Goal: Transaction & Acquisition: Purchase product/service

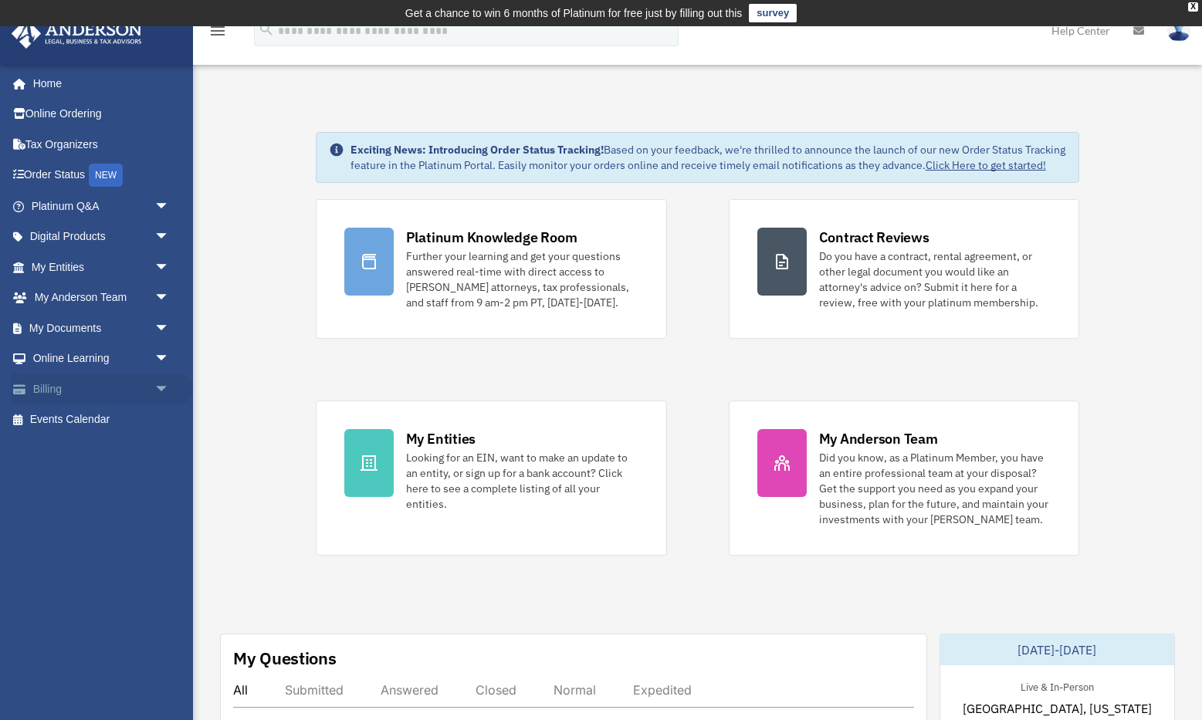
click at [154, 387] on span "arrow_drop_down" at bounding box center [169, 390] width 31 height 32
click at [115, 411] on link "$ Open Invoices" at bounding box center [107, 420] width 171 height 32
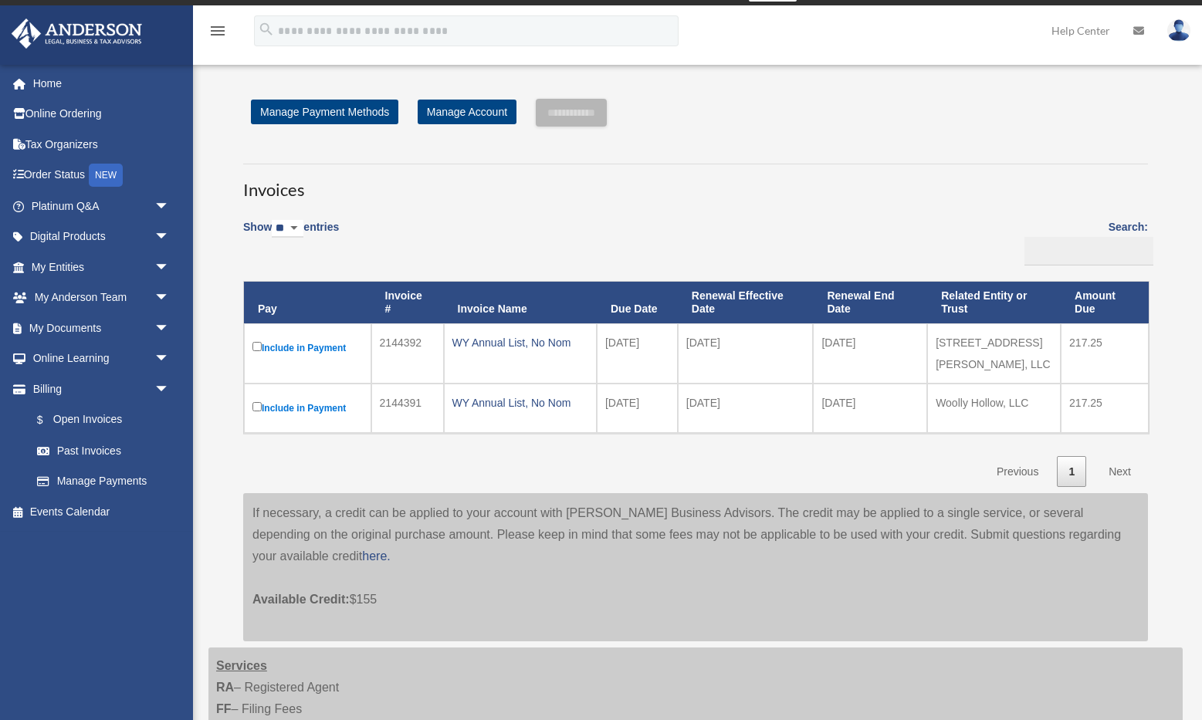
scroll to position [25, 0]
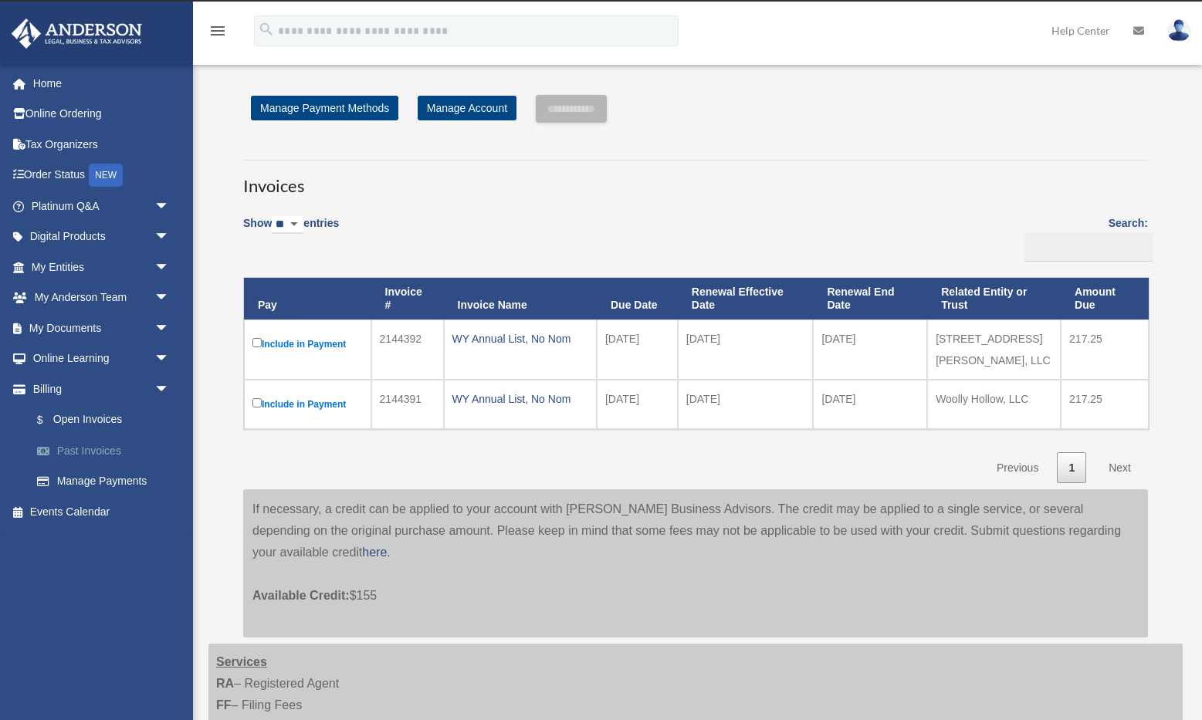
click at [99, 444] on link "Past Invoices" at bounding box center [107, 450] width 171 height 31
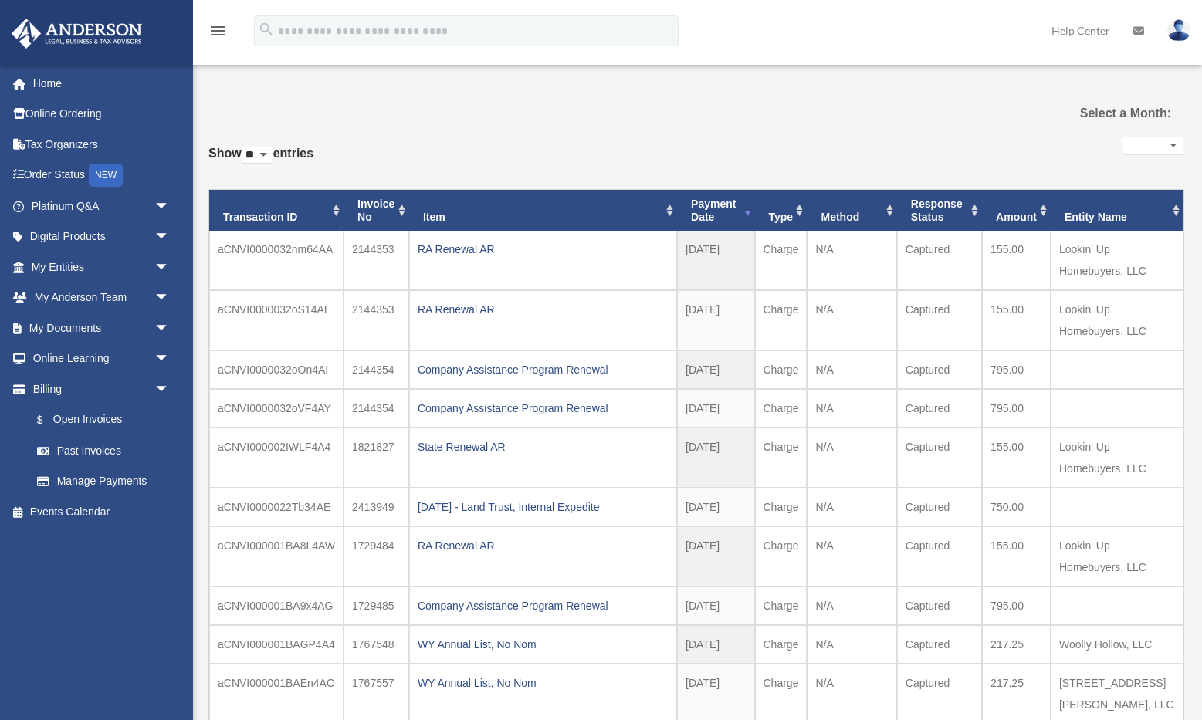
select select
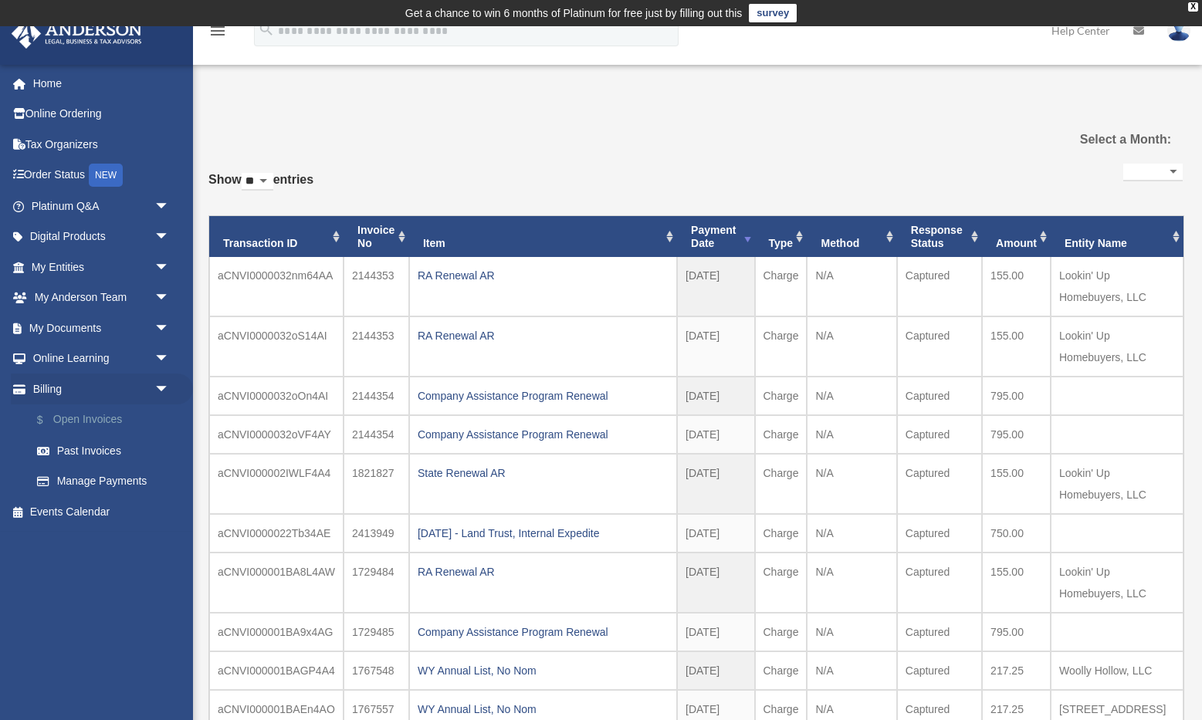
click at [101, 418] on link "$ Open Invoices" at bounding box center [107, 420] width 171 height 32
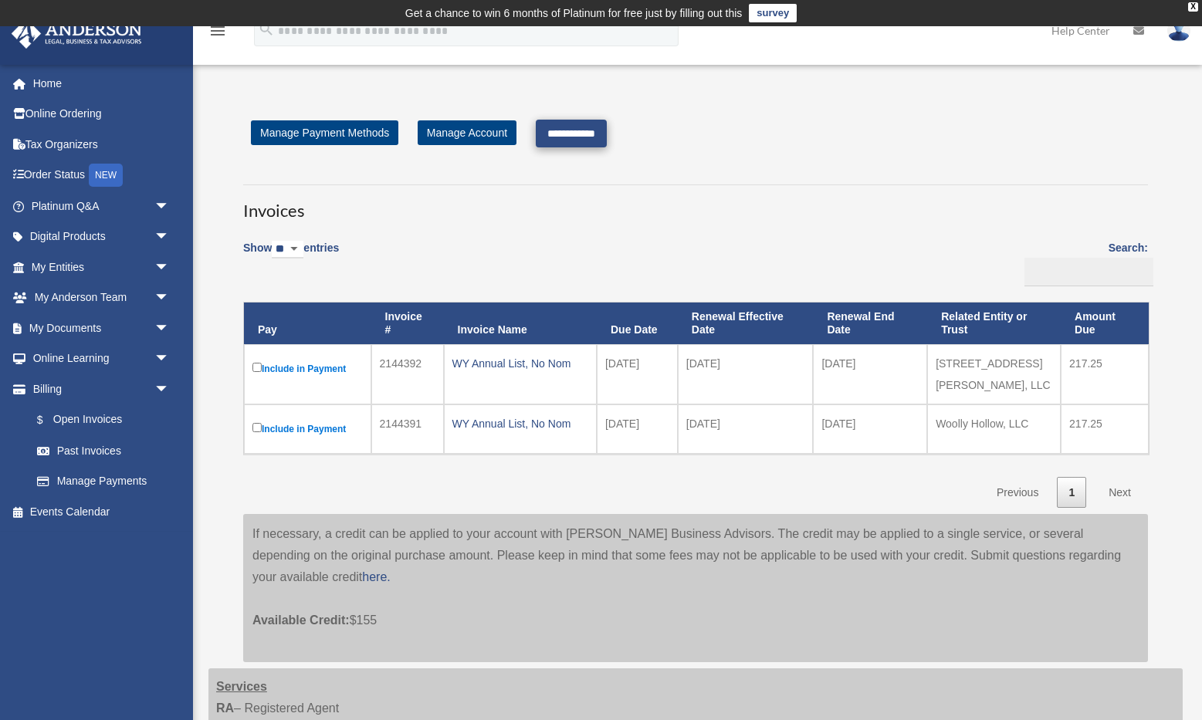
click at [602, 130] on input "**********" at bounding box center [571, 134] width 71 height 28
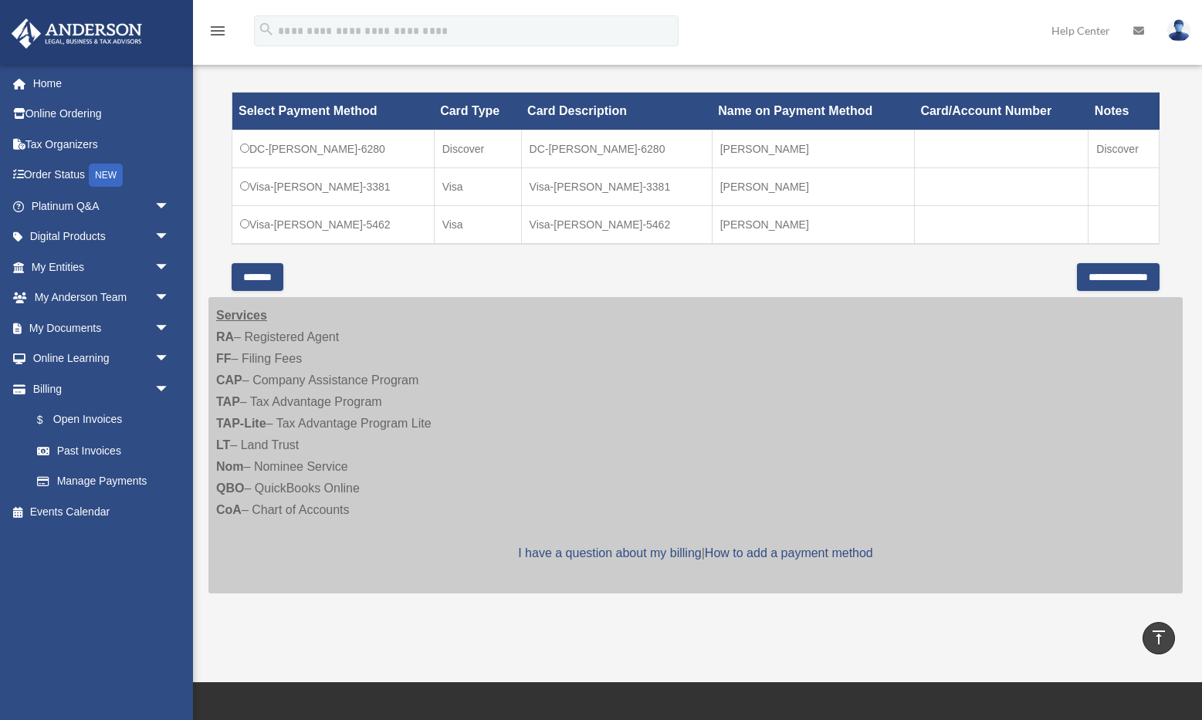
scroll to position [492, 0]
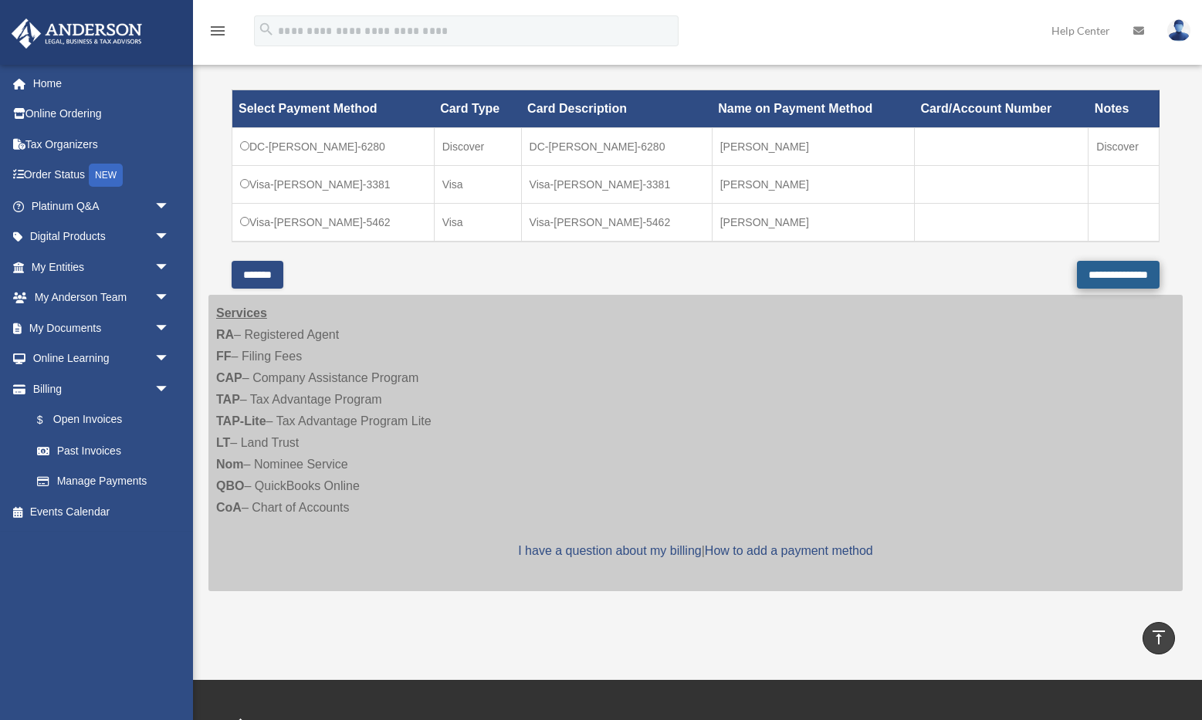
click at [1102, 269] on input "**********" at bounding box center [1118, 275] width 83 height 28
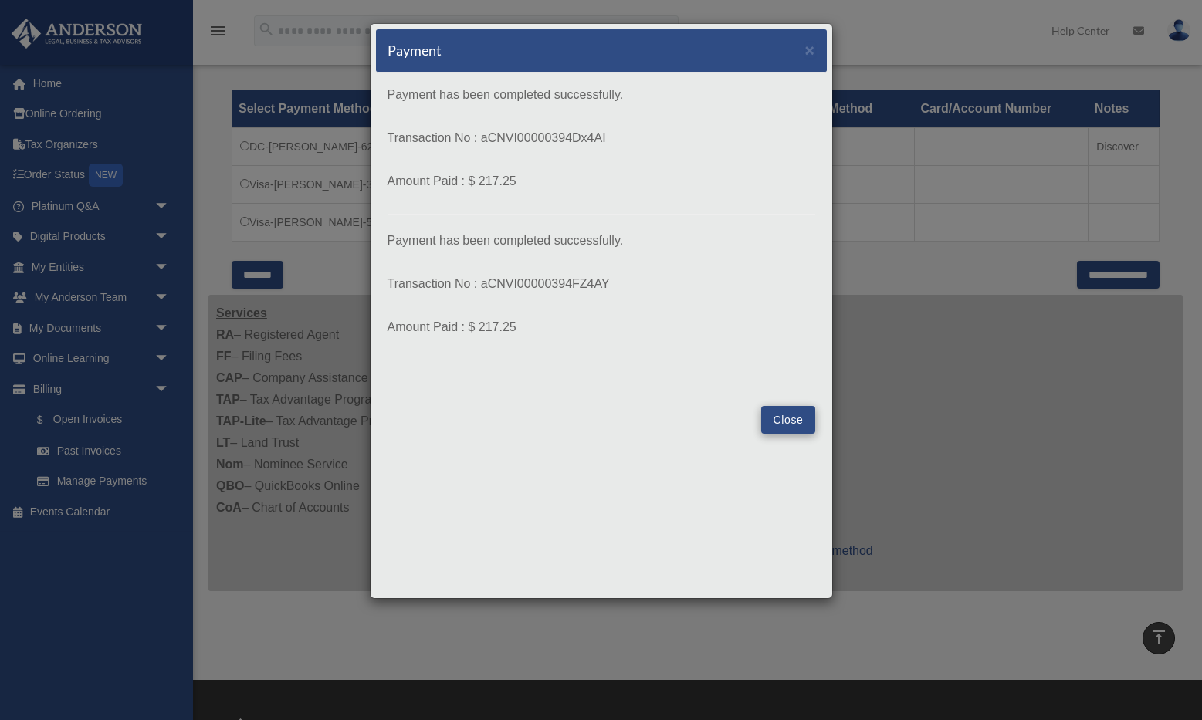
click at [786, 421] on button "Close" at bounding box center [787, 420] width 53 height 28
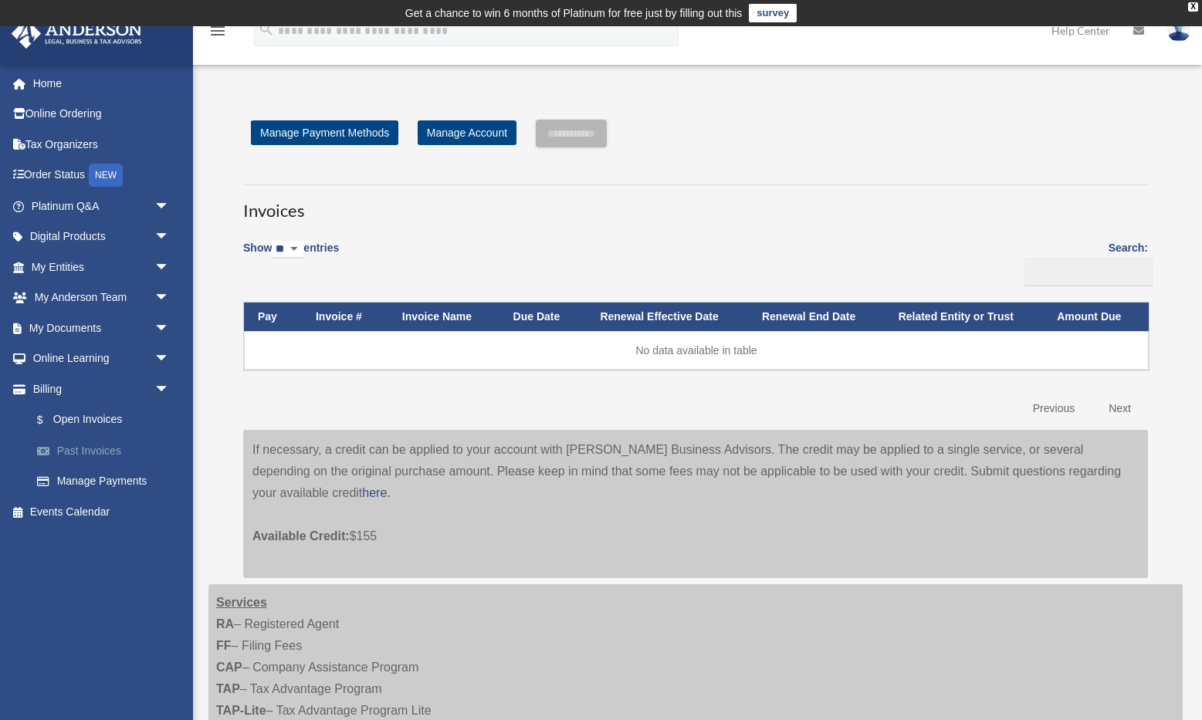
click at [101, 445] on link "Past Invoices" at bounding box center [107, 450] width 171 height 31
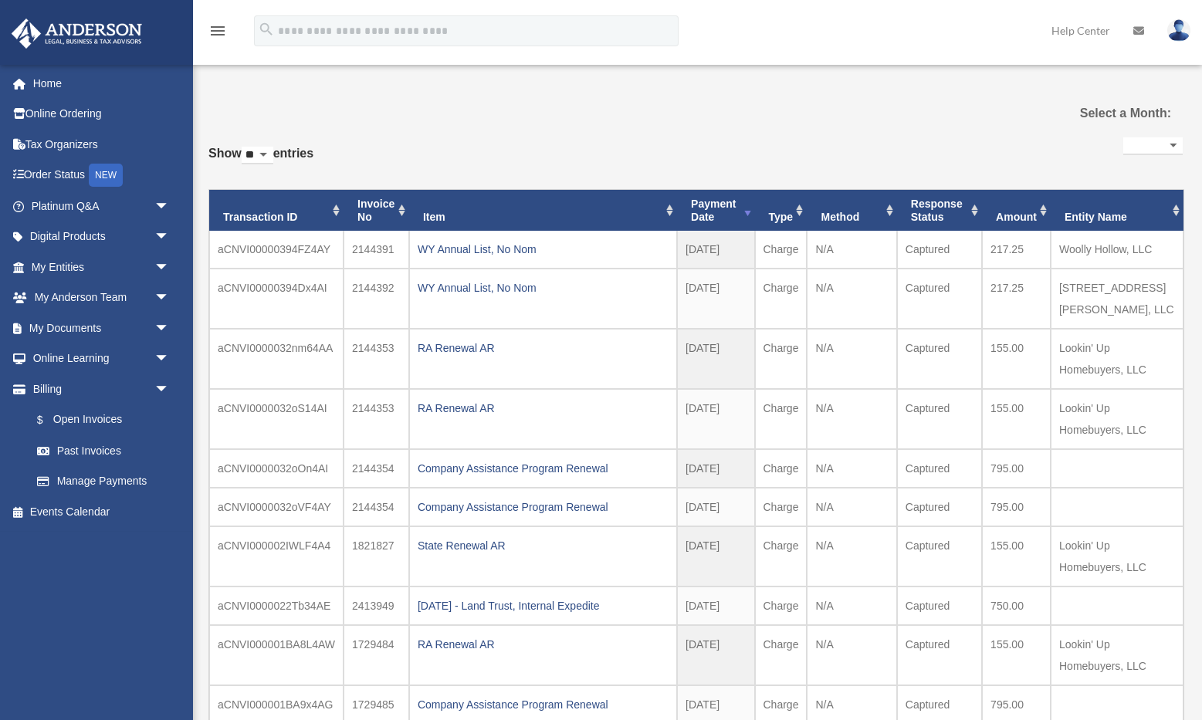
select select
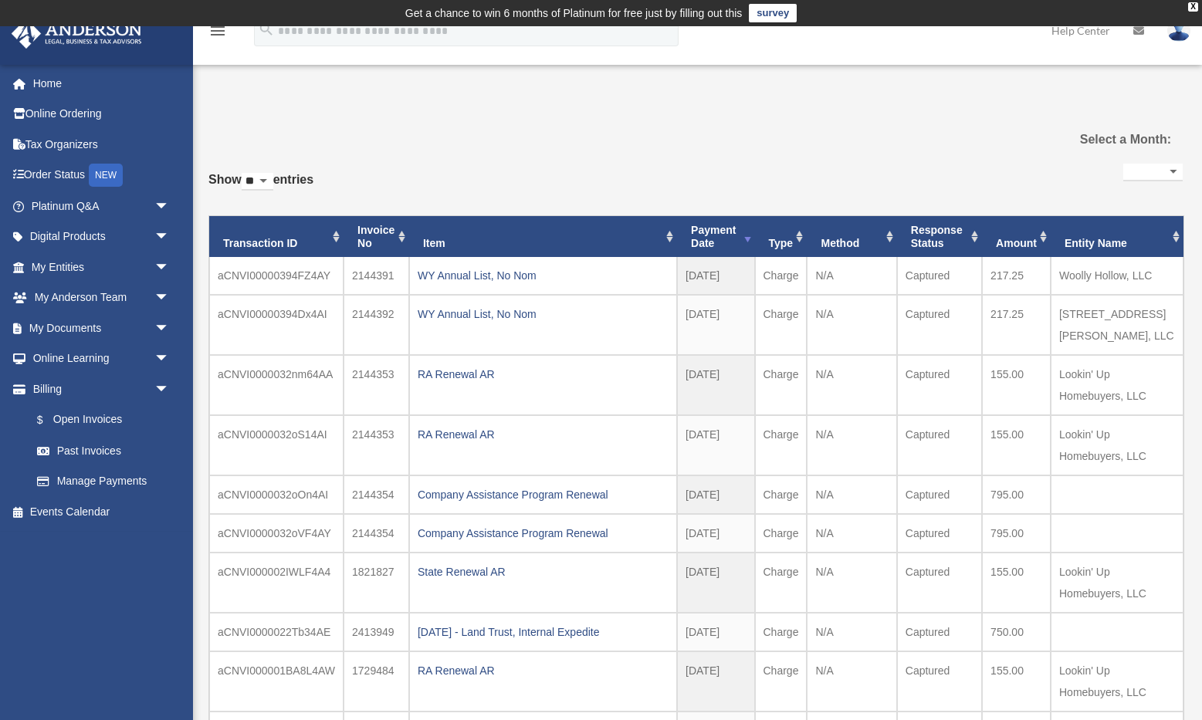
click at [1174, 35] on img at bounding box center [1178, 30] width 23 height 22
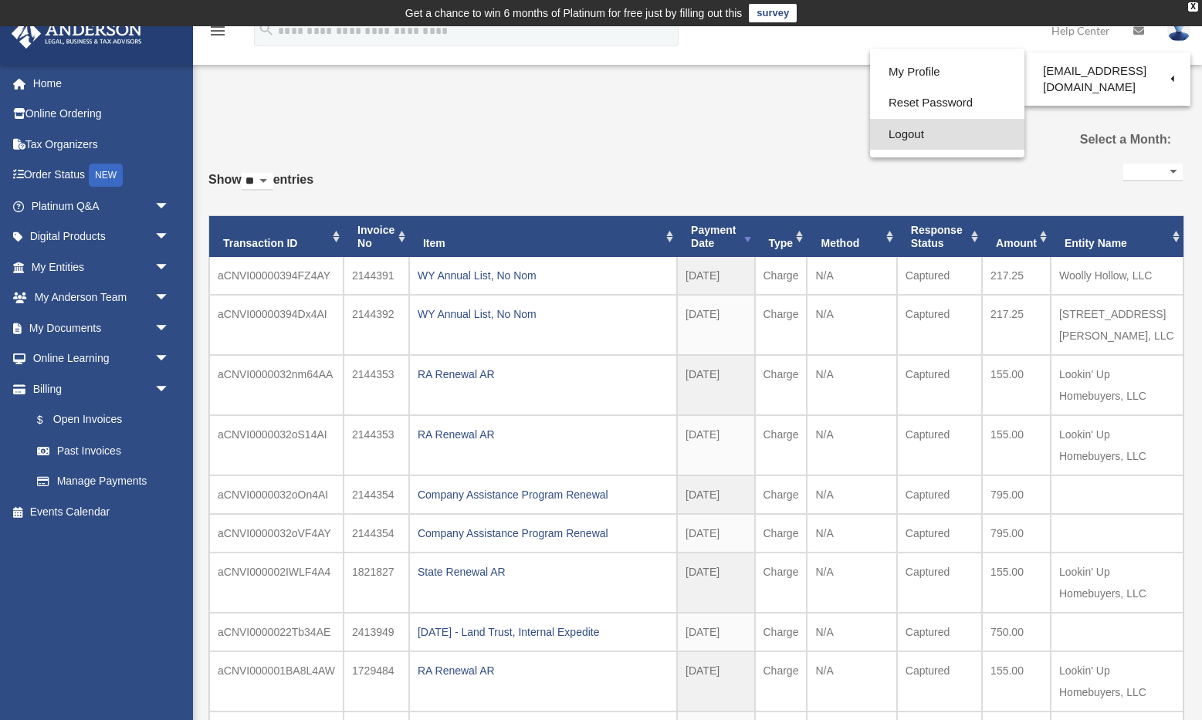
click at [887, 134] on link "Logout" at bounding box center [947, 135] width 154 height 32
